Goal: Information Seeking & Learning: Learn about a topic

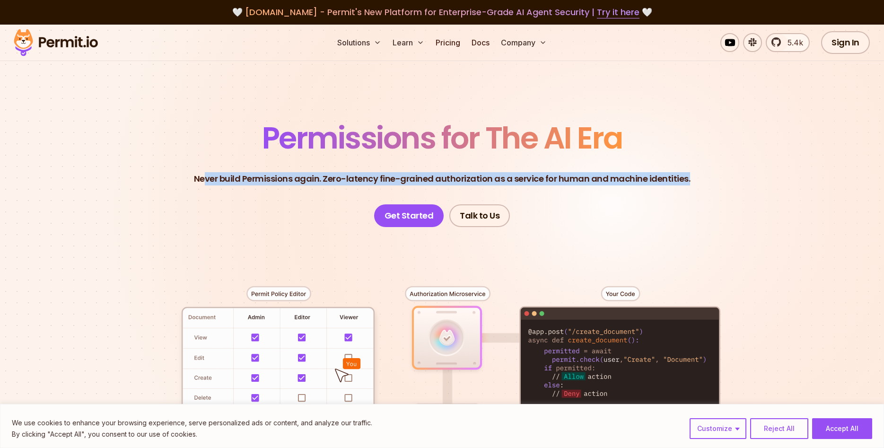
drag, startPoint x: 210, startPoint y: 181, endPoint x: 776, endPoint y: 167, distance: 566.5
click at [776, 167] on section "Permissions for The AI Era Never build Permissions again. Zero-latency fine-gra…" at bounding box center [442, 337] width 884 height 624
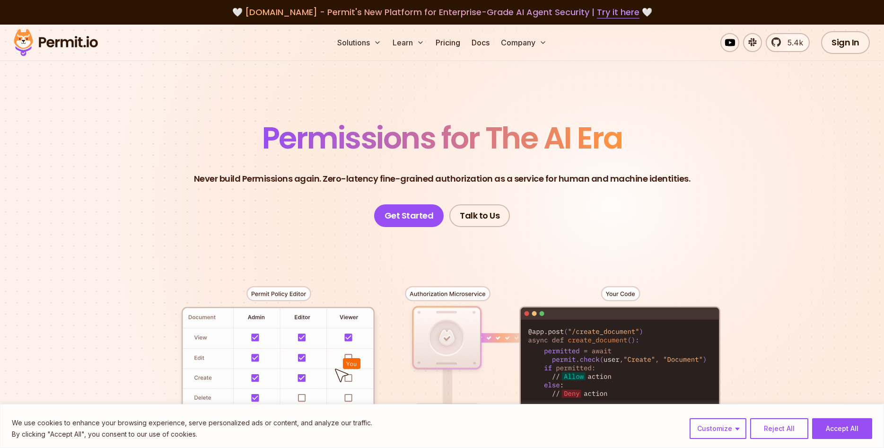
click at [777, 167] on section "Permissions for The AI Era Never build Permissions again. Zero-latency fine-gra…" at bounding box center [442, 337] width 884 height 624
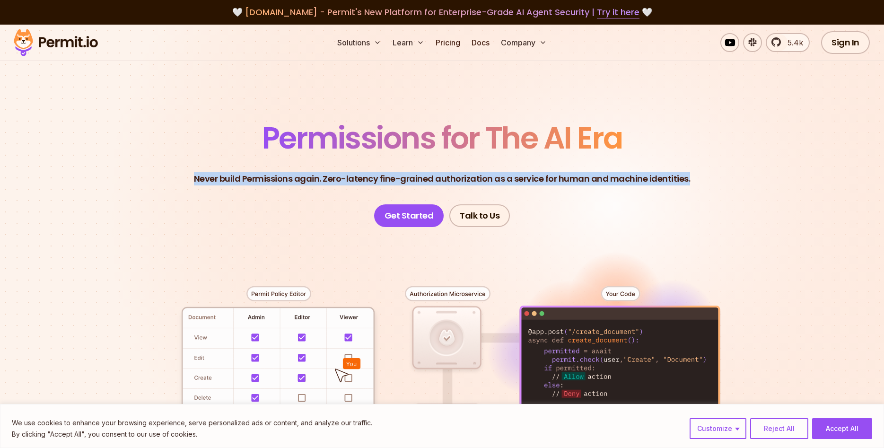
drag, startPoint x: 746, startPoint y: 176, endPoint x: 191, endPoint y: 192, distance: 555.2
click at [191, 193] on header "Permissions for The AI Era Never build Permissions again. Zero-latency fine-gra…" at bounding box center [442, 175] width 662 height 104
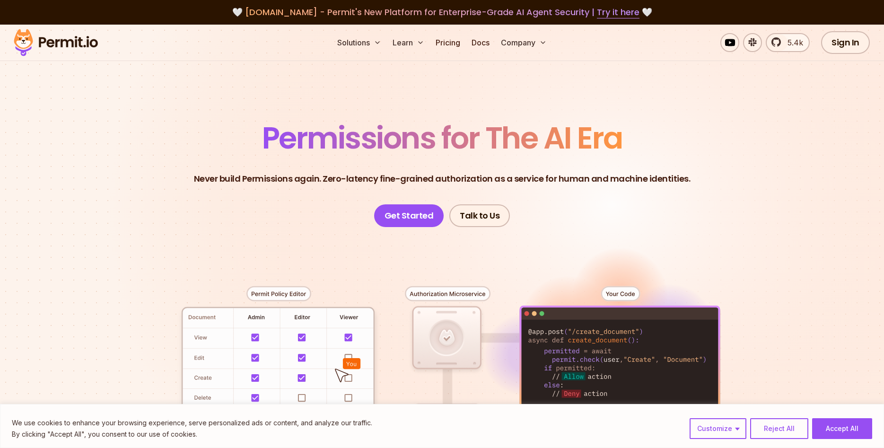
click at [191, 192] on header "Permissions for The AI Era Never build Permissions again. Zero-latency fine-gra…" at bounding box center [442, 175] width 662 height 104
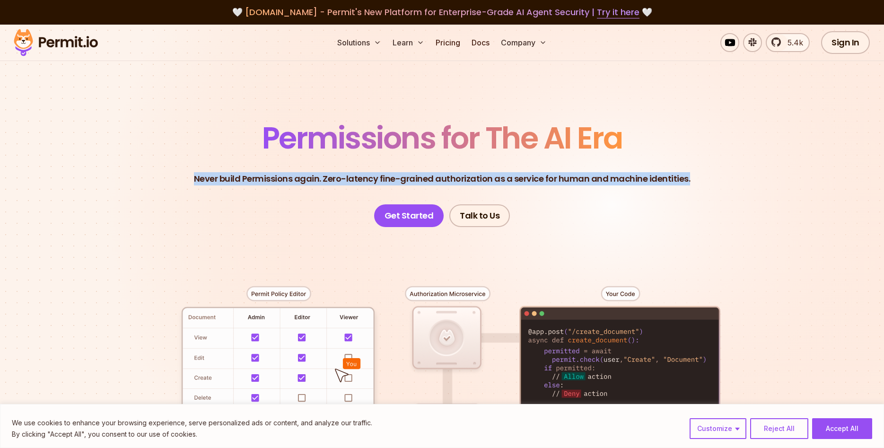
drag, startPoint x: 186, startPoint y: 179, endPoint x: 725, endPoint y: 174, distance: 538.9
click at [725, 174] on header "Permissions for The AI Era Never build Permissions again. Zero-latency fine-gra…" at bounding box center [442, 175] width 662 height 104
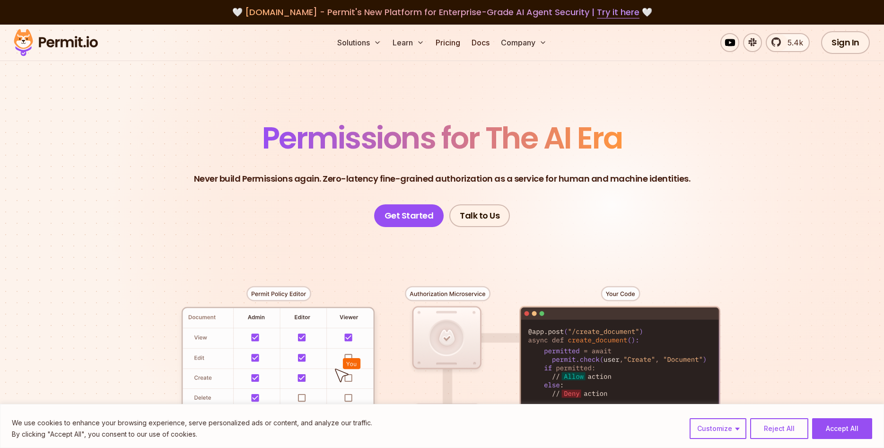
click at [726, 177] on header "Permissions for The AI Era Never build Permissions again. Zero-latency fine-gra…" at bounding box center [442, 175] width 662 height 104
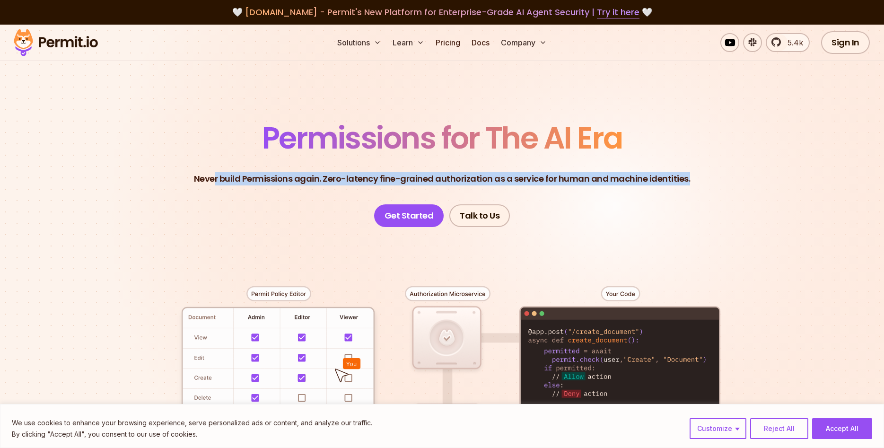
drag, startPoint x: 691, startPoint y: 184, endPoint x: 213, endPoint y: 197, distance: 478.0
click at [215, 196] on header "Permissions for The AI Era Never build Permissions again. Zero-latency fine-gra…" at bounding box center [442, 175] width 662 height 104
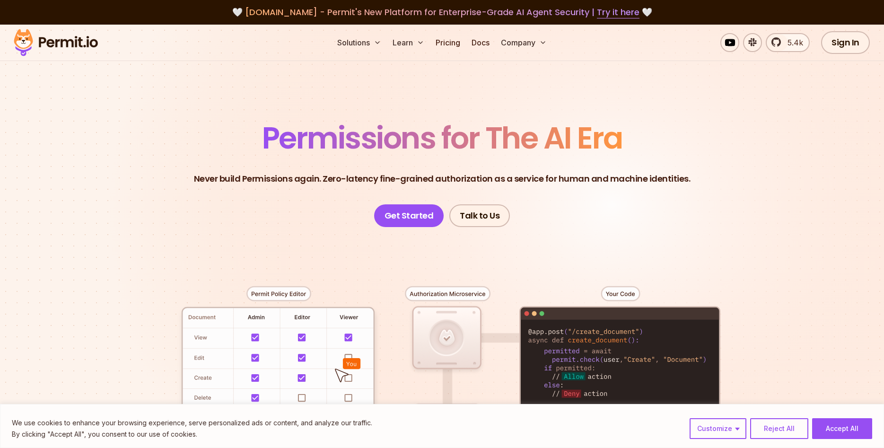
click at [209, 197] on header "Permissions for The AI Era Never build Permissions again. Zero-latency fine-gra…" at bounding box center [442, 175] width 662 height 104
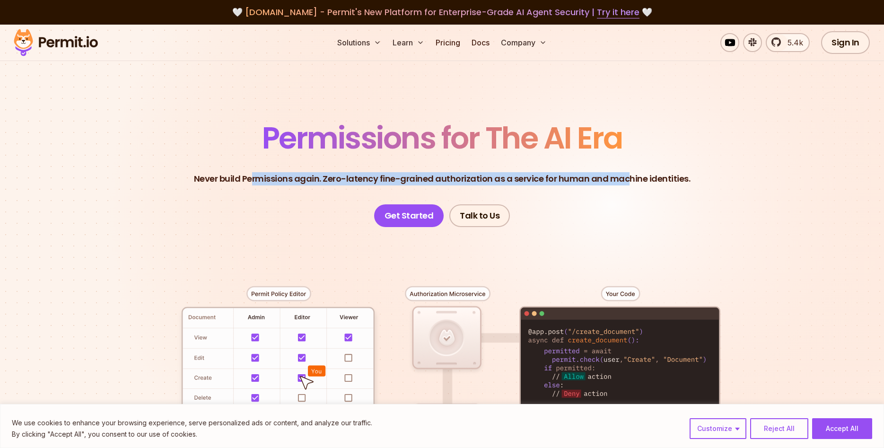
drag, startPoint x: 256, startPoint y: 140, endPoint x: 628, endPoint y: 138, distance: 372.3
click at [628, 138] on header "Permissions for The AI Era Never build Permissions again. Zero-latency fine-gra…" at bounding box center [442, 175] width 662 height 104
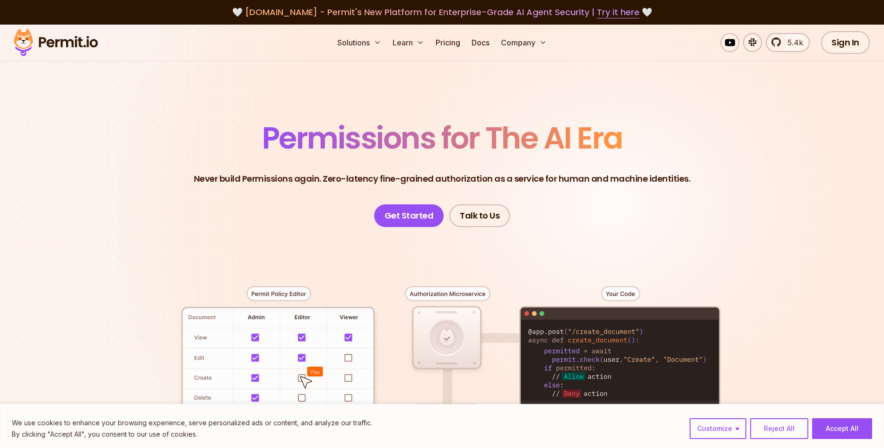
click at [628, 138] on header "Permissions for The AI Era Never build Permissions again. Zero-latency fine-gra…" at bounding box center [442, 175] width 662 height 104
click at [563, 143] on span "Permissions for The AI Era" at bounding box center [442, 138] width 361 height 42
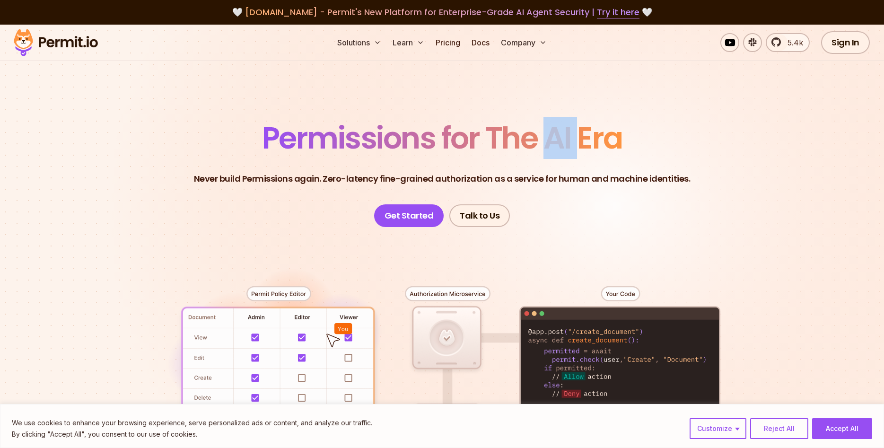
click at [563, 143] on span "Permissions for The AI Era" at bounding box center [442, 138] width 361 height 42
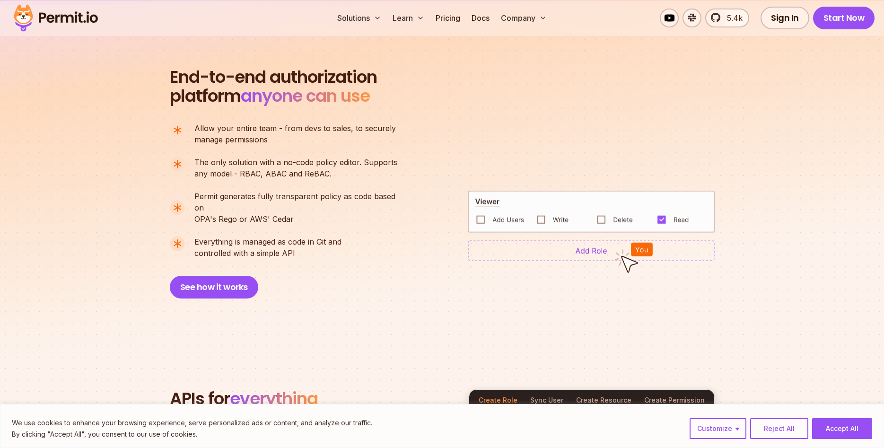
scroll to position [627, 0]
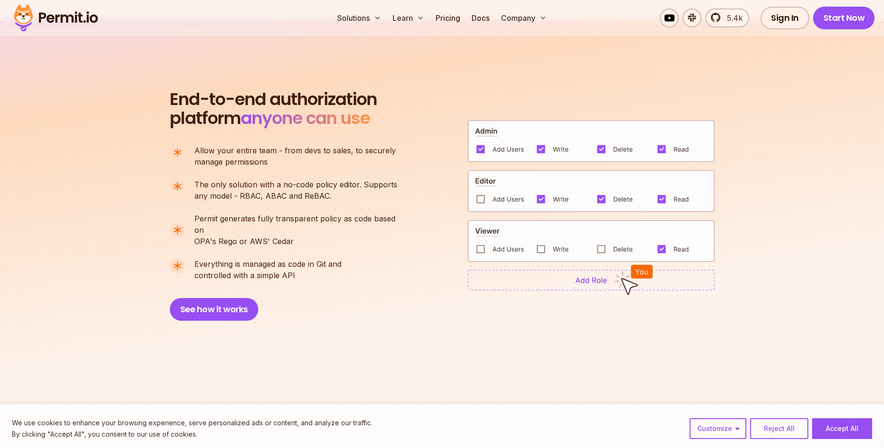
click at [599, 275] on img at bounding box center [591, 280] width 247 height 21
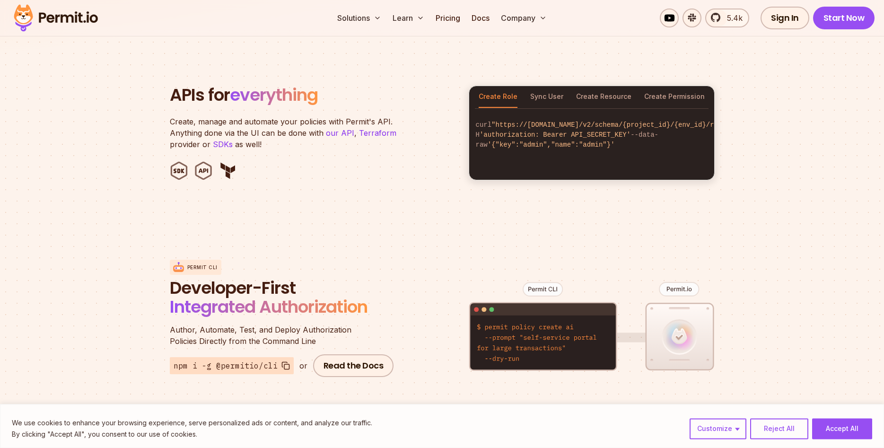
scroll to position [965, 0]
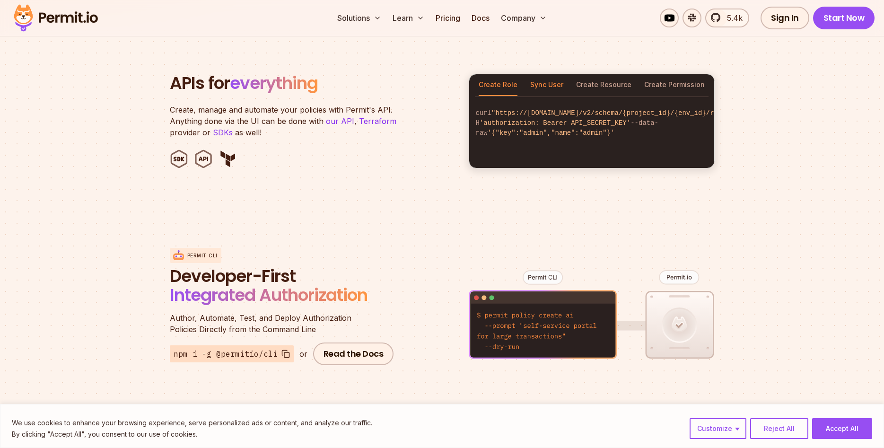
click at [546, 74] on button "Sync User" at bounding box center [546, 85] width 33 height 22
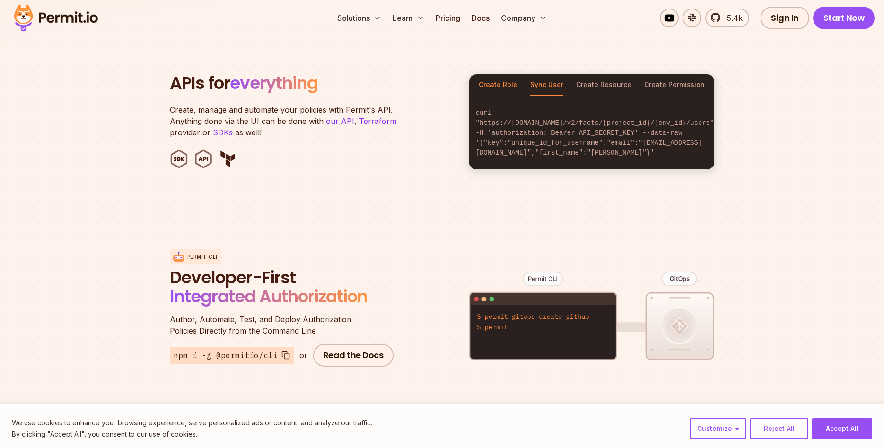
click at [512, 77] on button "Create Role" at bounding box center [498, 85] width 39 height 22
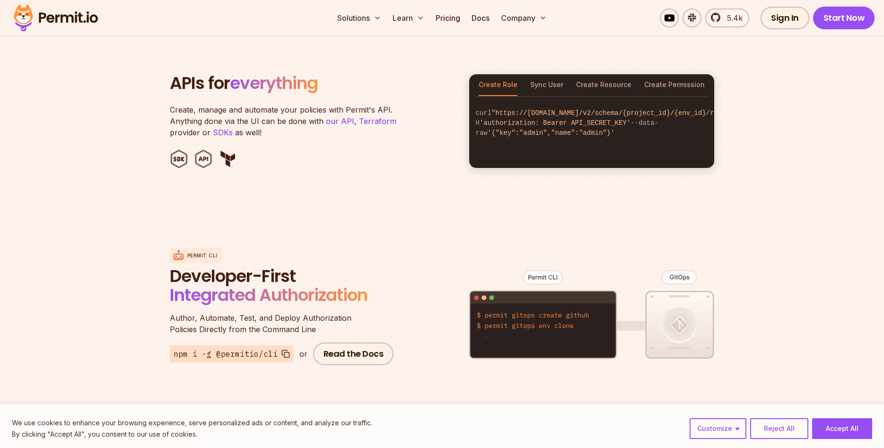
click at [567, 77] on div "Create Role Sync User Create Resource Create Permission" at bounding box center [591, 85] width 245 height 22
click at [609, 75] on button "Create Resource" at bounding box center [603, 85] width 55 height 22
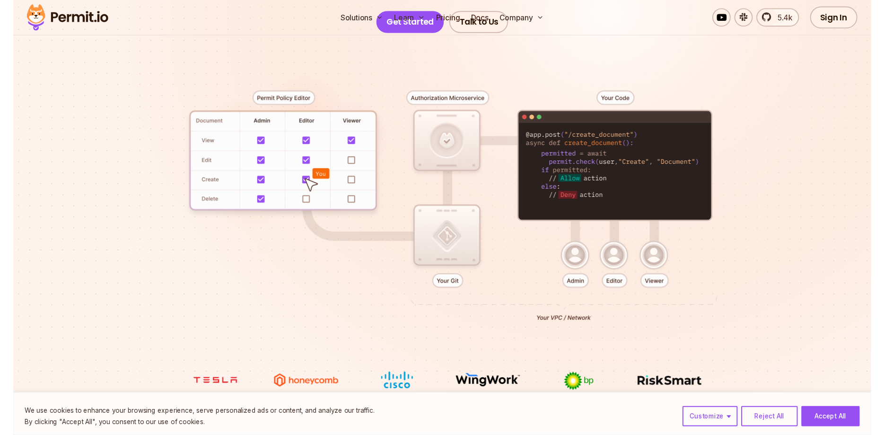
scroll to position [0, 0]
